Goal: Task Accomplishment & Management: Manage account settings

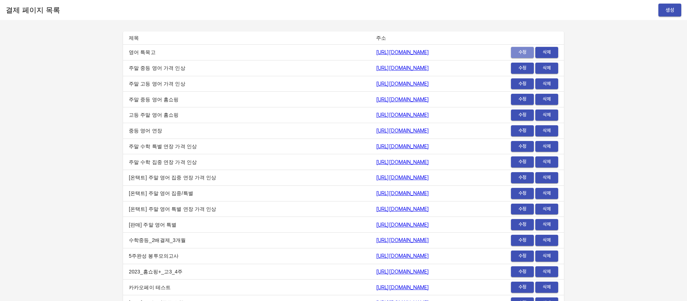
click at [521, 53] on span "수정" at bounding box center [523, 52] width 16 height 8
click at [370, 298] on td "[URL][DOMAIN_NAME]" at bounding box center [422, 303] width 104 height 16
click at [520, 52] on span "수정" at bounding box center [523, 52] width 16 height 8
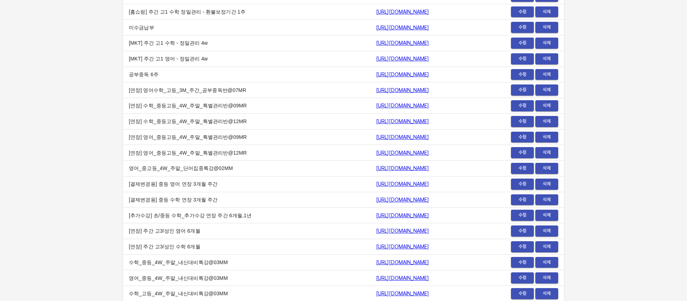
scroll to position [801, 0]
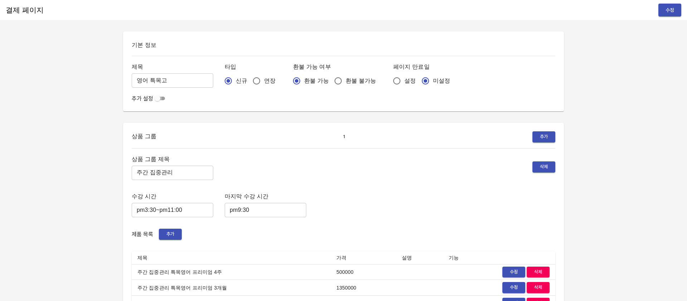
click at [158, 100] on input "checkbox" at bounding box center [158, 98] width 26 height 9
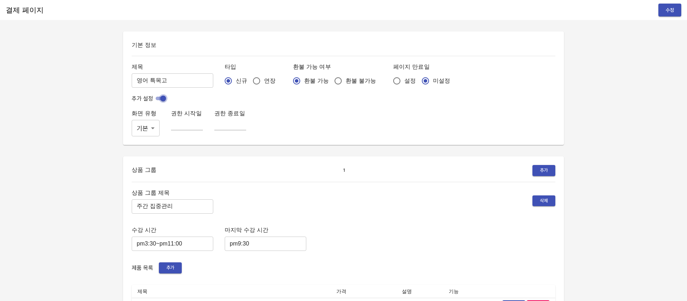
click at [163, 98] on input "checkbox" at bounding box center [163, 98] width 26 height 9
checkbox input "false"
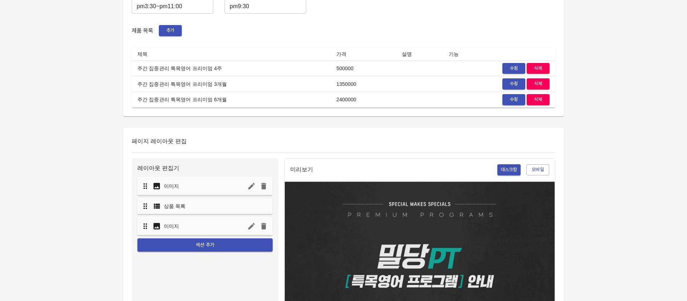
scroll to position [205, 0]
